Goal: Task Accomplishment & Management: Manage account settings

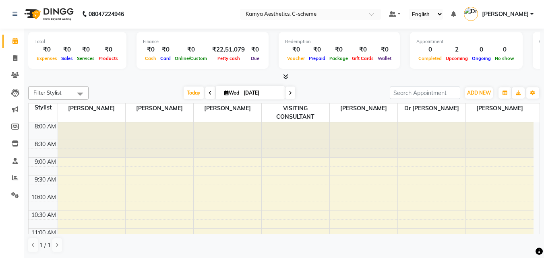
scroll to position [313, 0]
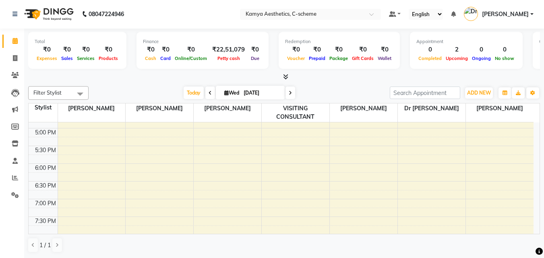
click at [276, 96] on input "[DATE]" at bounding box center [261, 93] width 40 height 12
select select "9"
select select "2025"
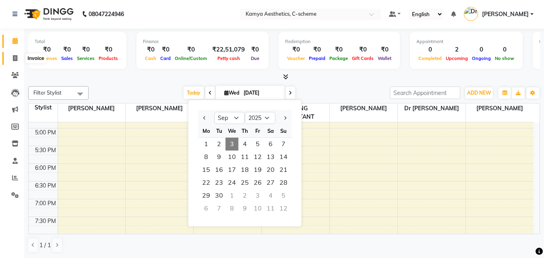
click at [12, 56] on span at bounding box center [15, 58] width 14 height 9
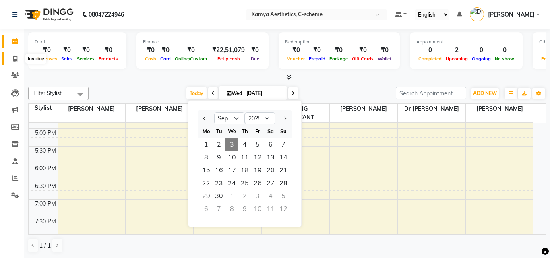
select select "5322"
select select "service"
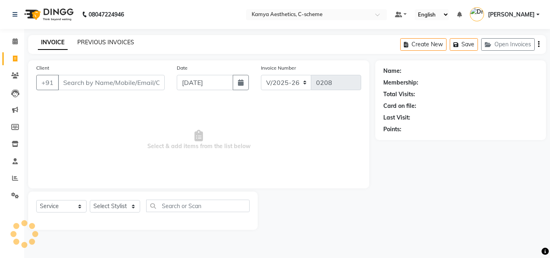
click at [94, 42] on link "PREVIOUS INVOICES" at bounding box center [105, 42] width 57 height 7
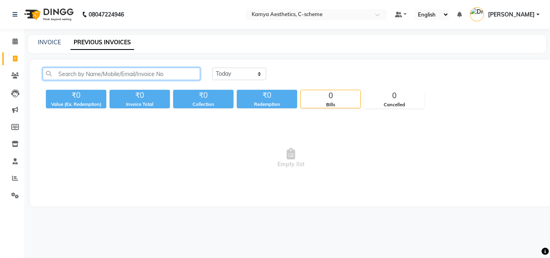
click at [110, 73] on input "text" at bounding box center [121, 74] width 157 height 12
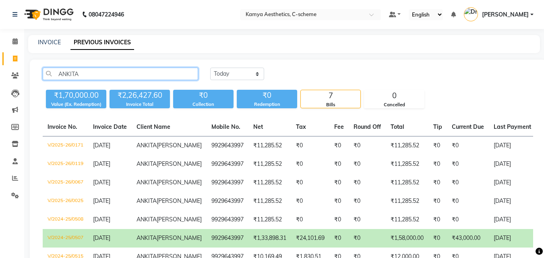
type input "ANKITA"
